Goal: Task Accomplishment & Management: Complete application form

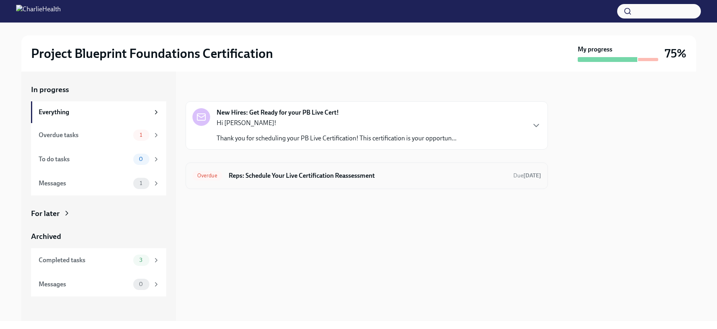
click at [286, 180] on div "Overdue Reps: Schedule Your Live Certification Reassessment Due [DATE]" at bounding box center [367, 176] width 349 height 13
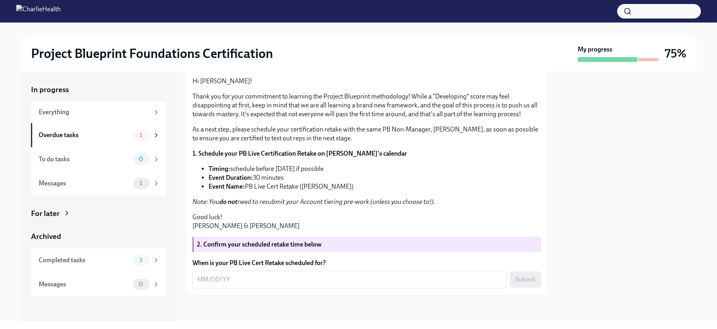
scroll to position [139, 0]
click at [103, 186] on div "Messages" at bounding box center [84, 183] width 91 height 9
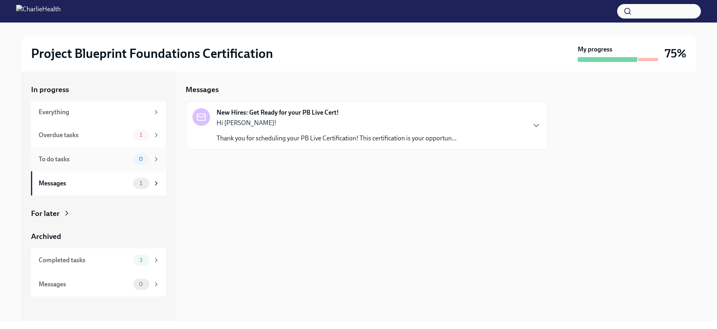
click at [109, 149] on div "To do tasks 0" at bounding box center [98, 159] width 135 height 24
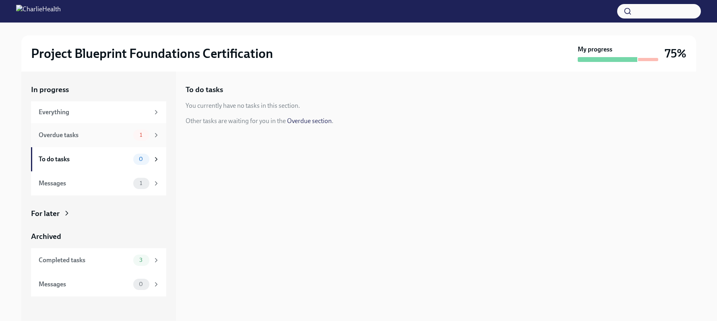
click at [105, 135] on div "Overdue tasks" at bounding box center [84, 135] width 91 height 9
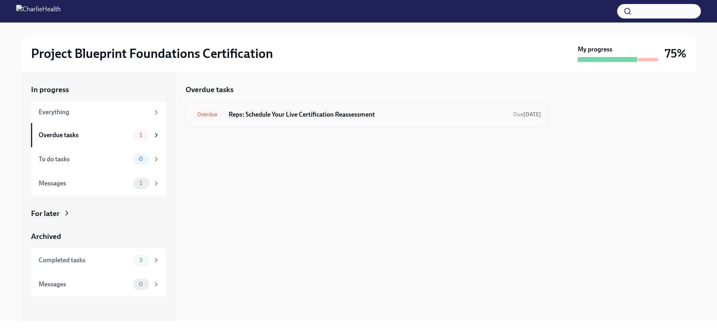
click at [266, 115] on h6 "Reps: Schedule Your Live Certification Reassessment" at bounding box center [368, 114] width 278 height 9
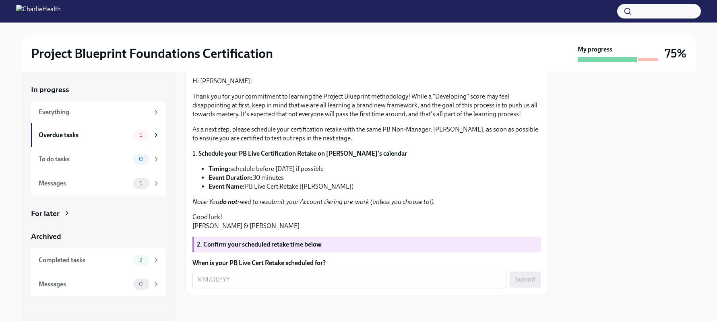
scroll to position [123, 0]
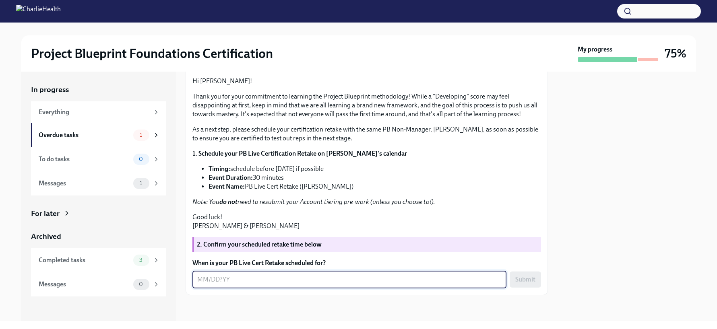
click at [297, 285] on textarea "When is your PB Live Cert Retake scheduled for?" at bounding box center [349, 280] width 304 height 10
type textarea "[DATE]"
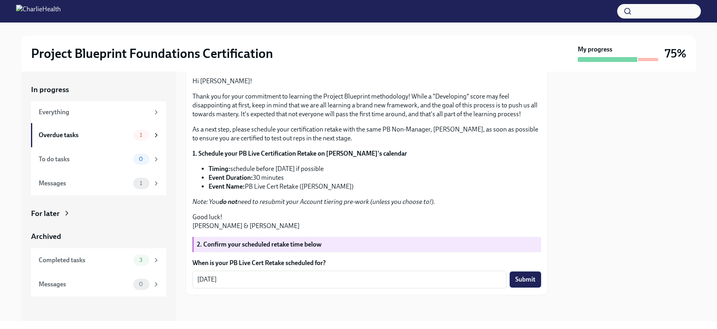
click at [524, 284] on span "Submit" at bounding box center [526, 280] width 20 height 8
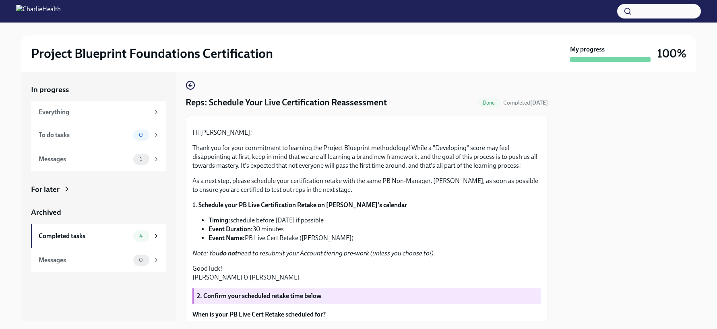
scroll to position [139, 0]
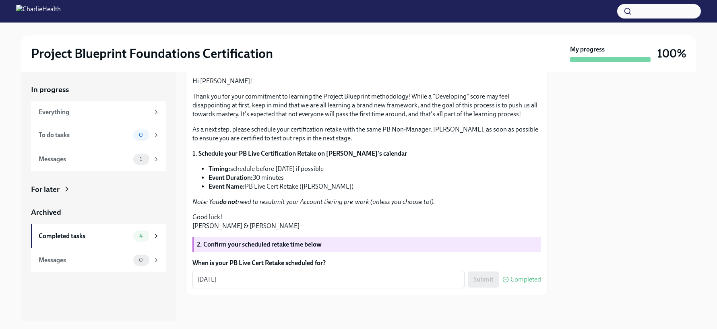
click at [61, 8] on img at bounding box center [38, 11] width 45 height 13
click at [60, 108] on div "Everything" at bounding box center [94, 112] width 111 height 9
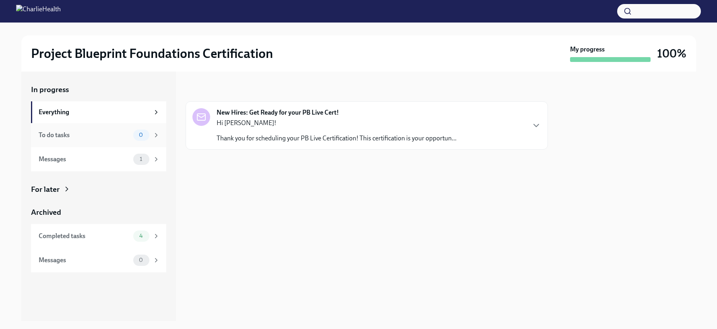
click at [111, 125] on div "To do tasks 0" at bounding box center [98, 135] width 135 height 24
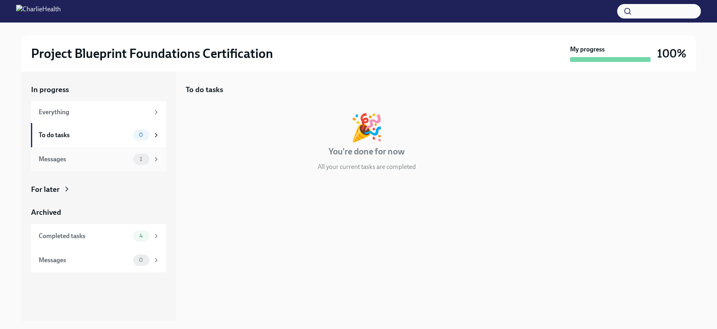
click at [108, 151] on div "Messages 1" at bounding box center [98, 159] width 135 height 24
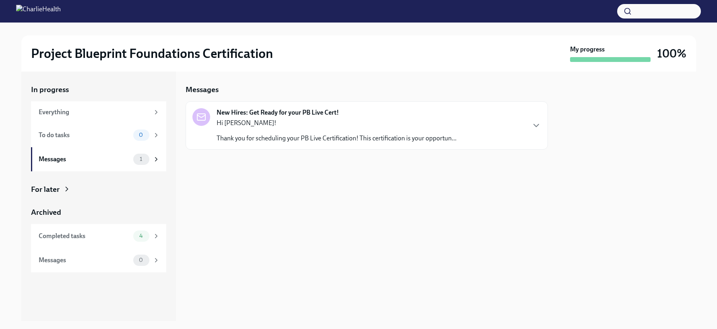
click at [58, 190] on div "For later" at bounding box center [45, 189] width 29 height 10
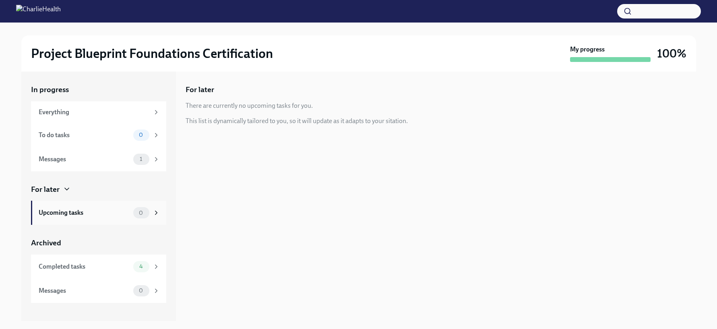
click at [67, 216] on div "Upcoming tasks" at bounding box center [84, 213] width 91 height 9
